Goal: Transaction & Acquisition: Purchase product/service

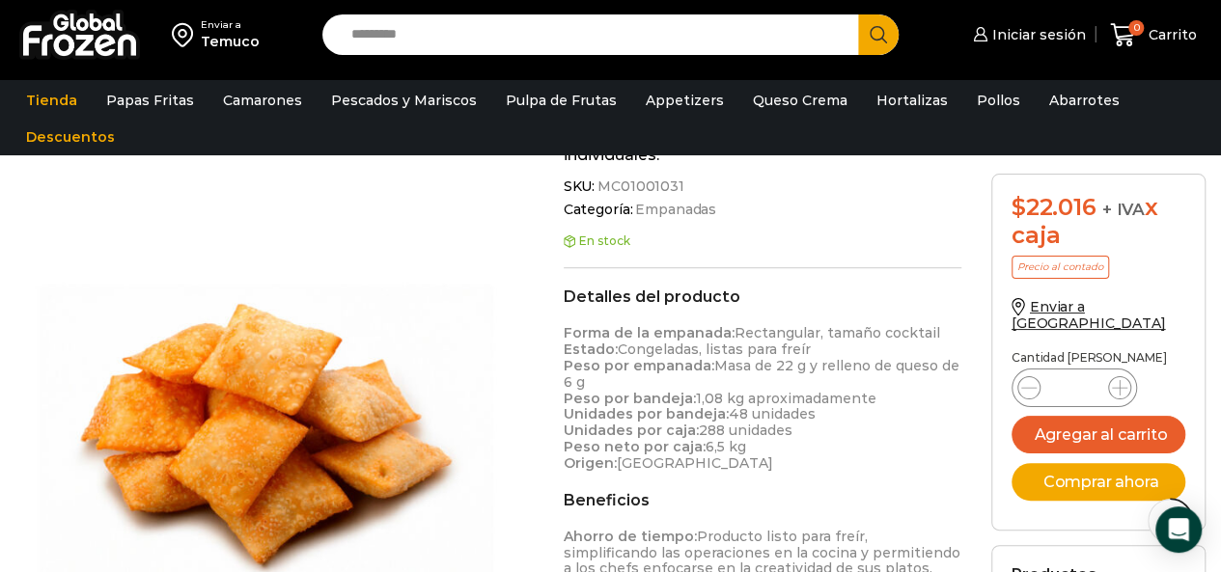
click at [438, 36] on input "Search input" at bounding box center [596, 34] width 508 height 41
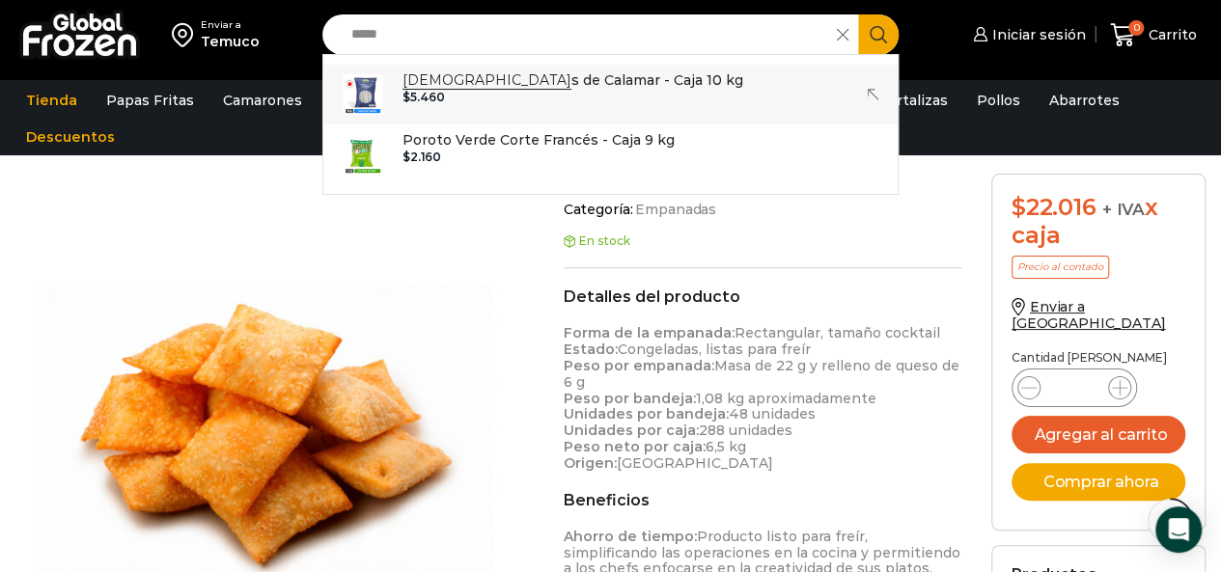
click at [483, 93] on div "$ 5.460" at bounding box center [572, 98] width 341 height 14
type input "**********"
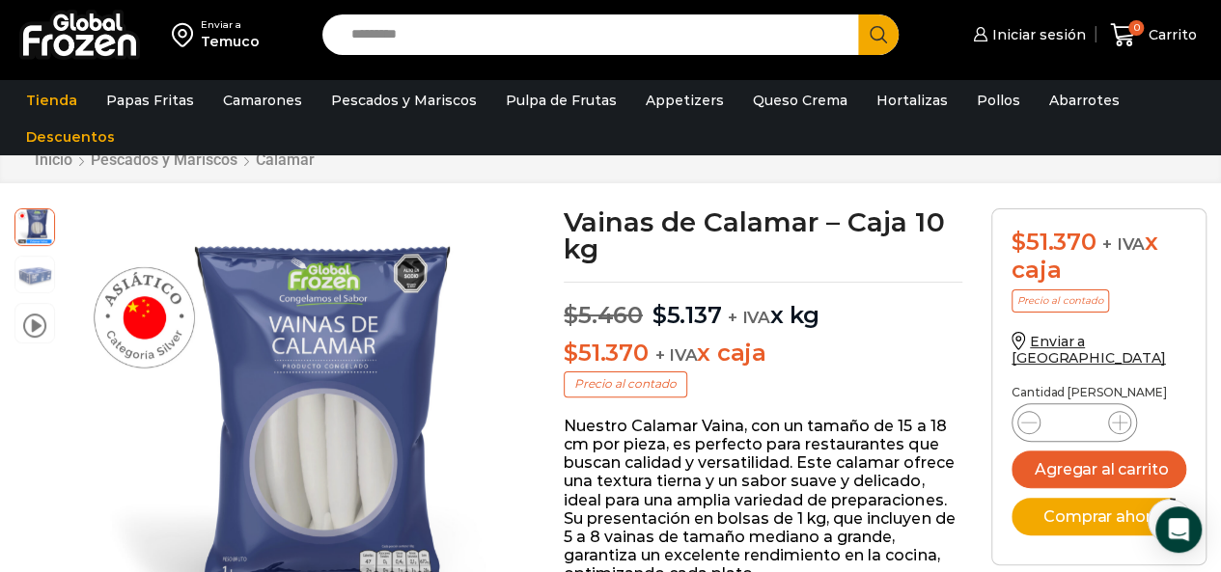
scroll to position [97, 0]
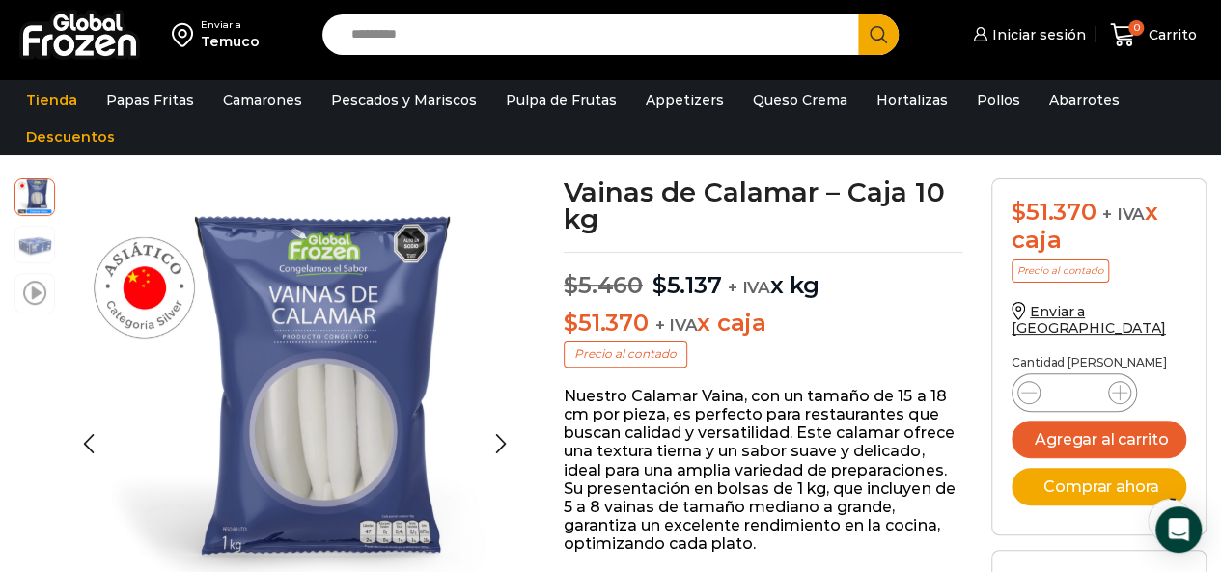
click at [27, 302] on span at bounding box center [34, 292] width 23 height 26
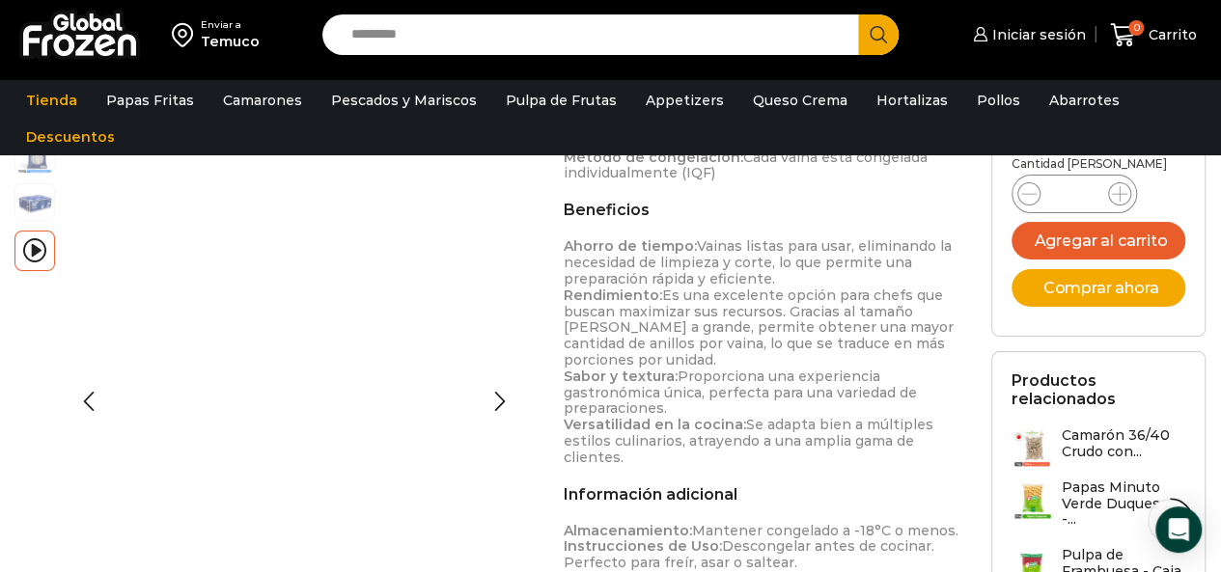
scroll to position [979, 0]
